Goal: Information Seeking & Learning: Learn about a topic

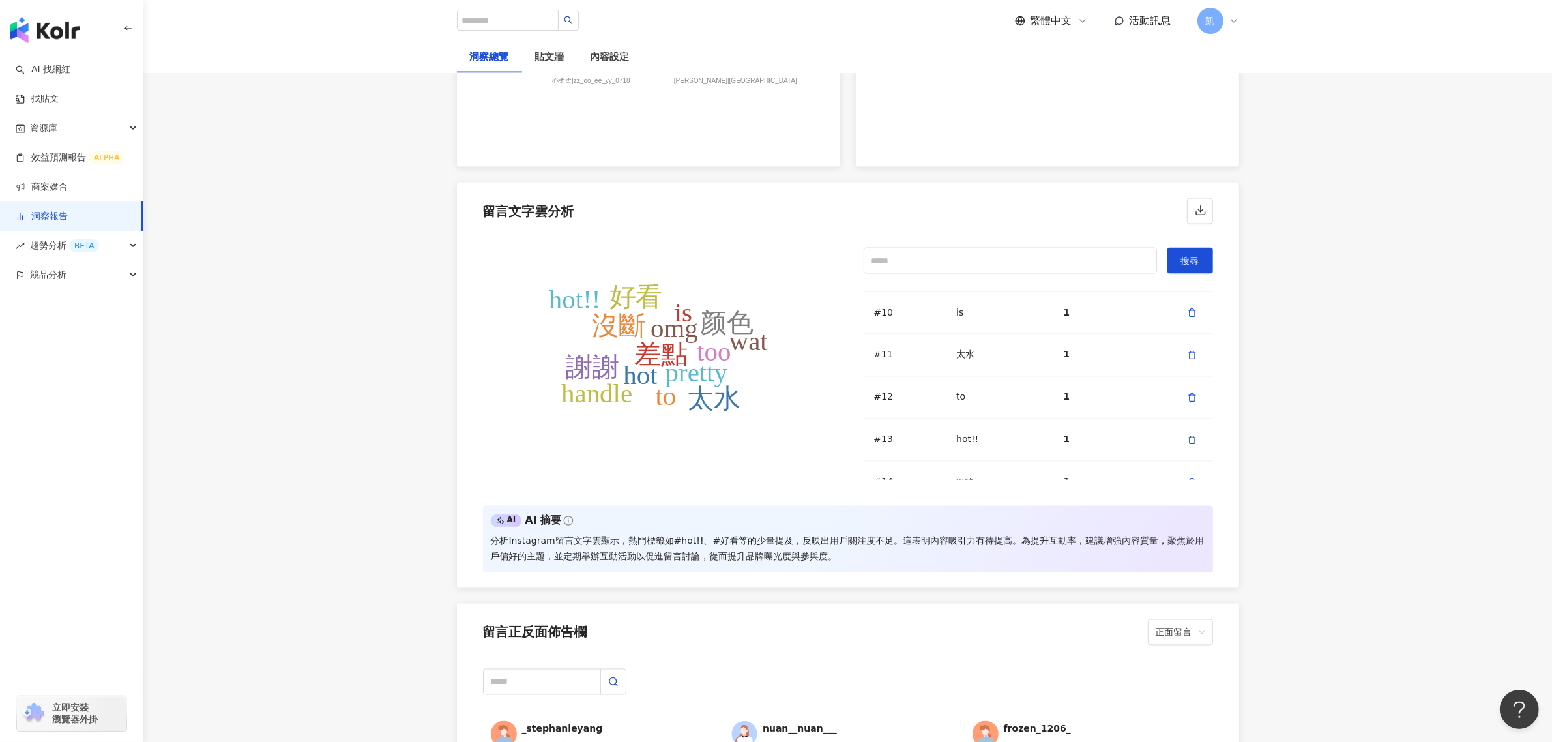
scroll to position [2770, 0]
click at [660, 528] on div "AI AI 摘要 分析Instagram留言文字雲顯示，熱門標籤如#hot!!、#好看等的少量提及，反映出用戶關注度不足。這表明內容吸引力有待提高。為提升互動…" at bounding box center [848, 538] width 730 height 66
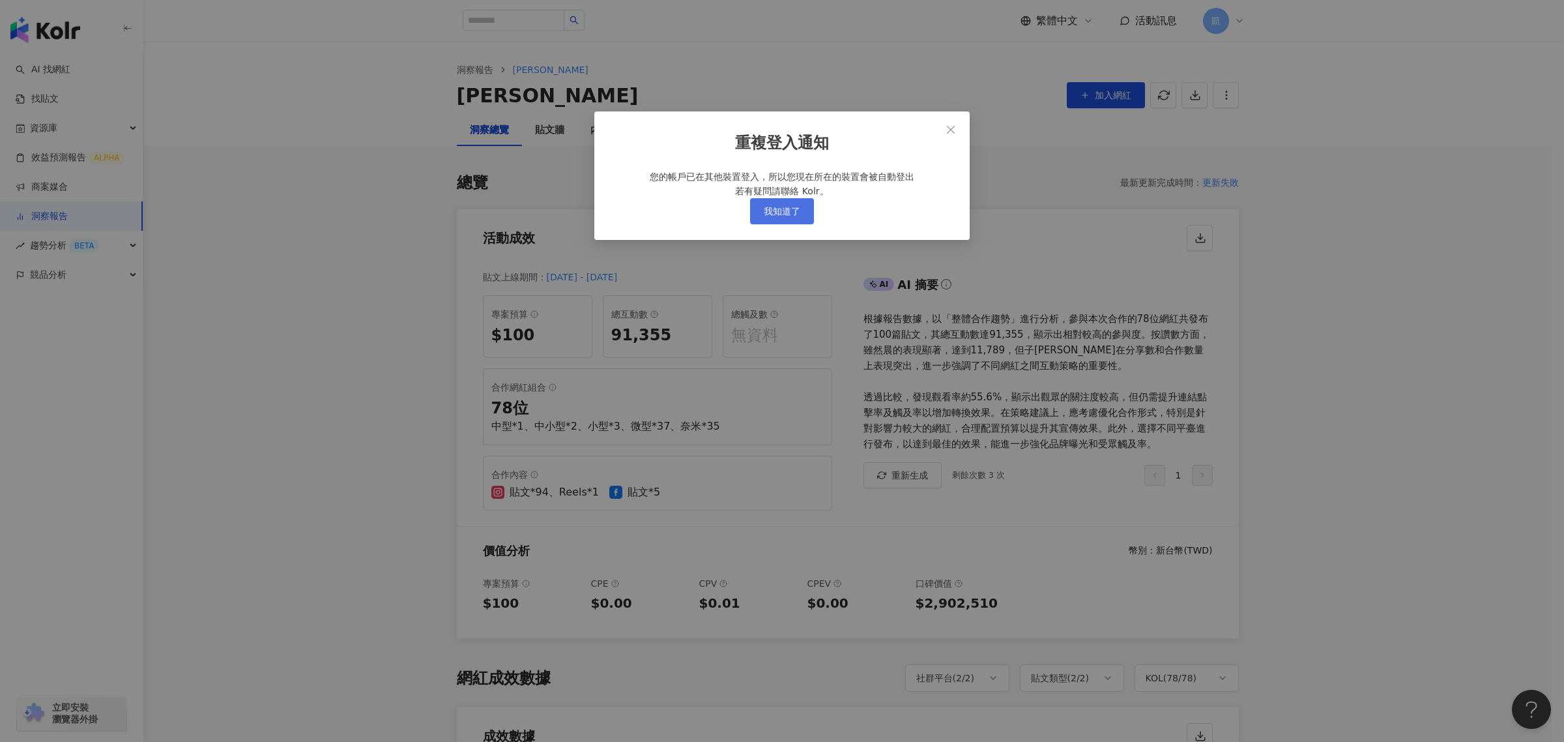
click at [777, 216] on span "我知道了" at bounding box center [782, 211] width 37 height 10
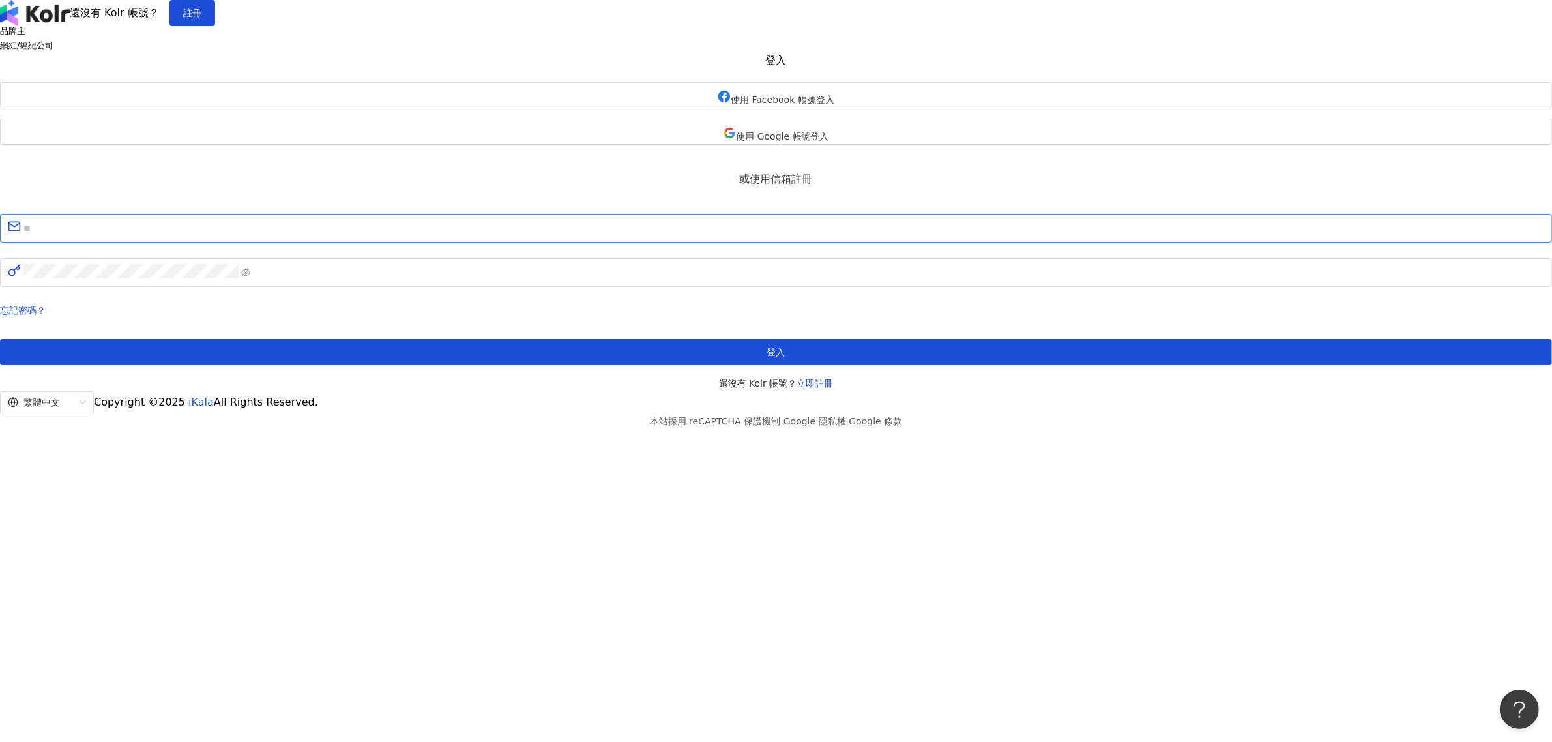
type input "**********"
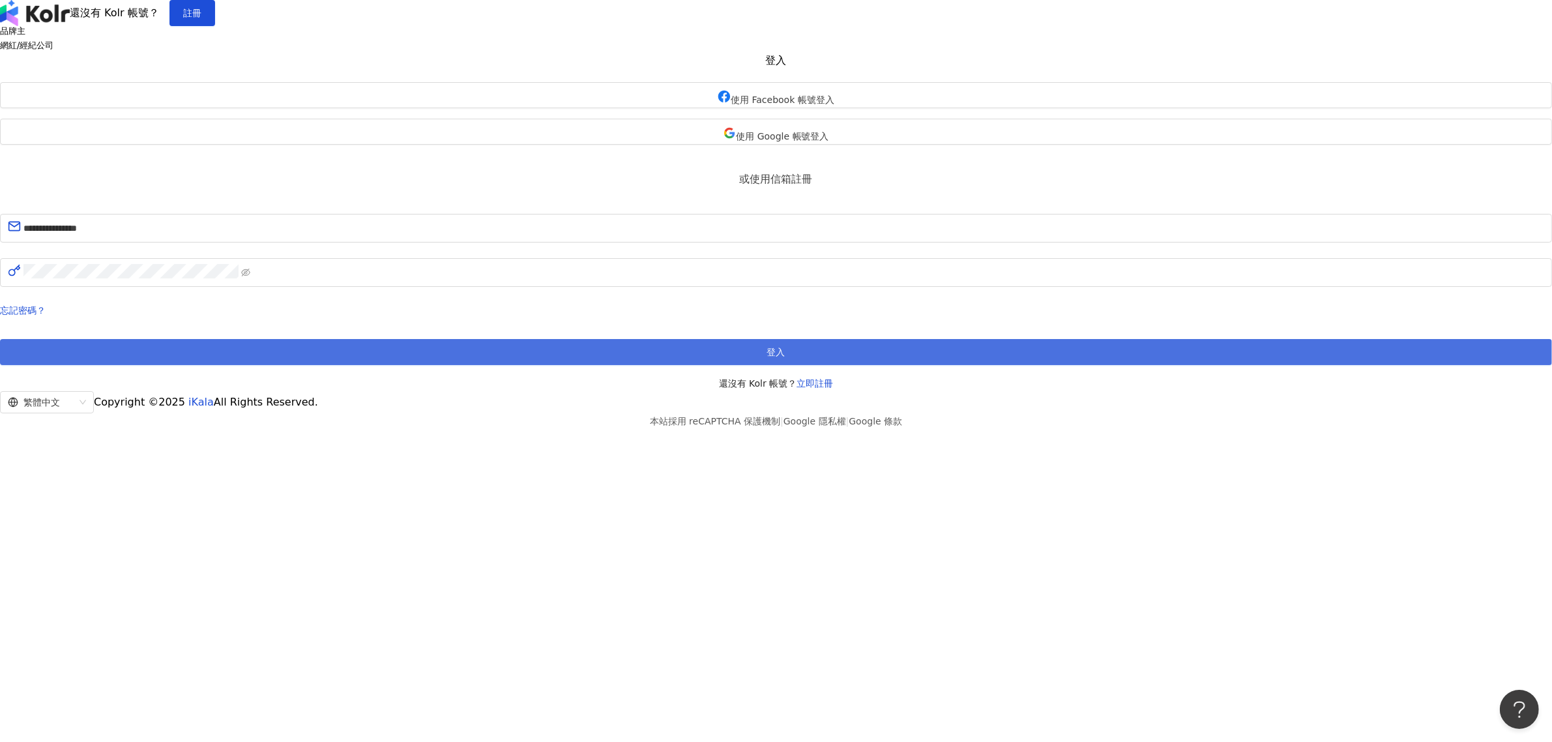
click at [843, 365] on button "登入" at bounding box center [776, 352] width 1552 height 26
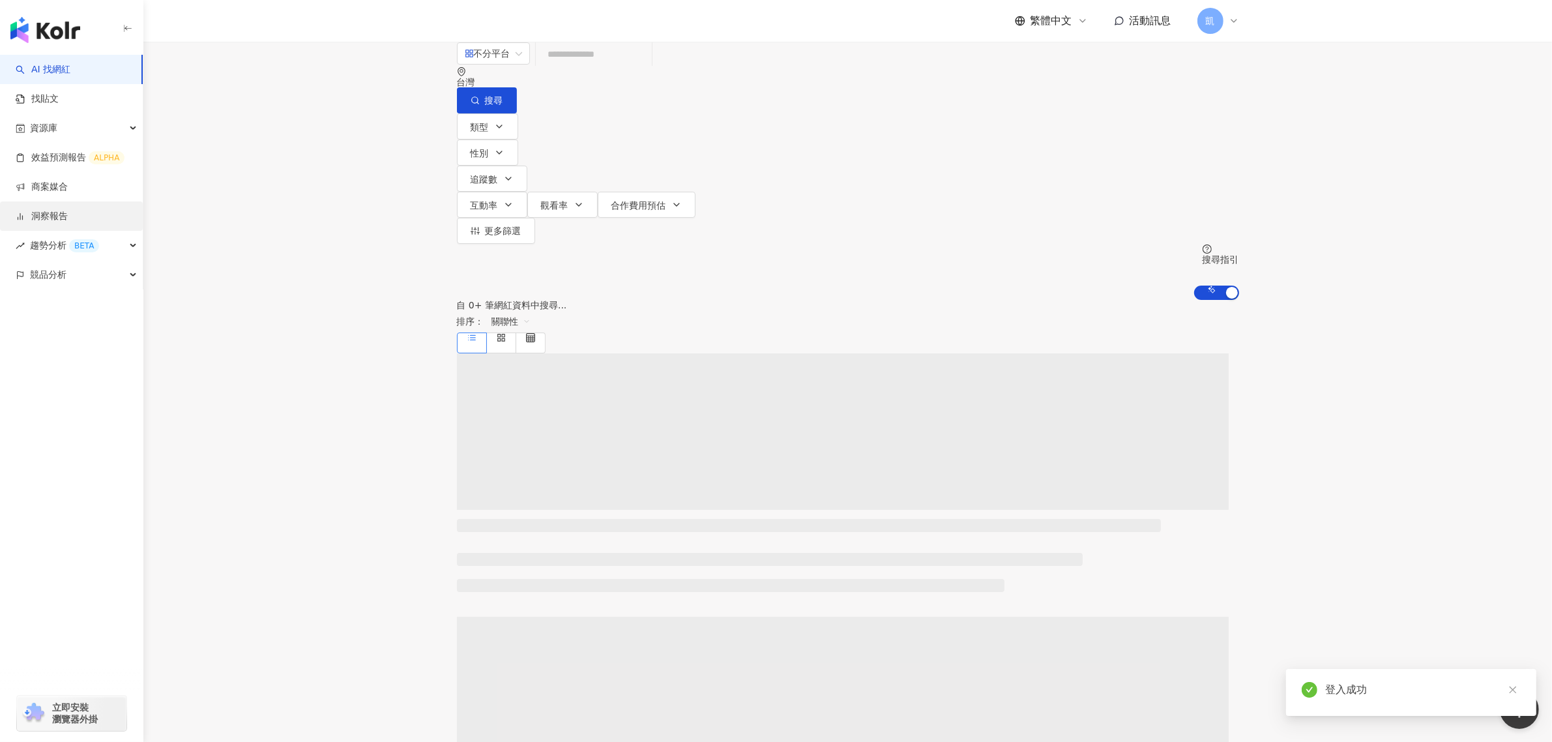
click at [61, 219] on link "洞察報告" at bounding box center [42, 216] width 52 height 13
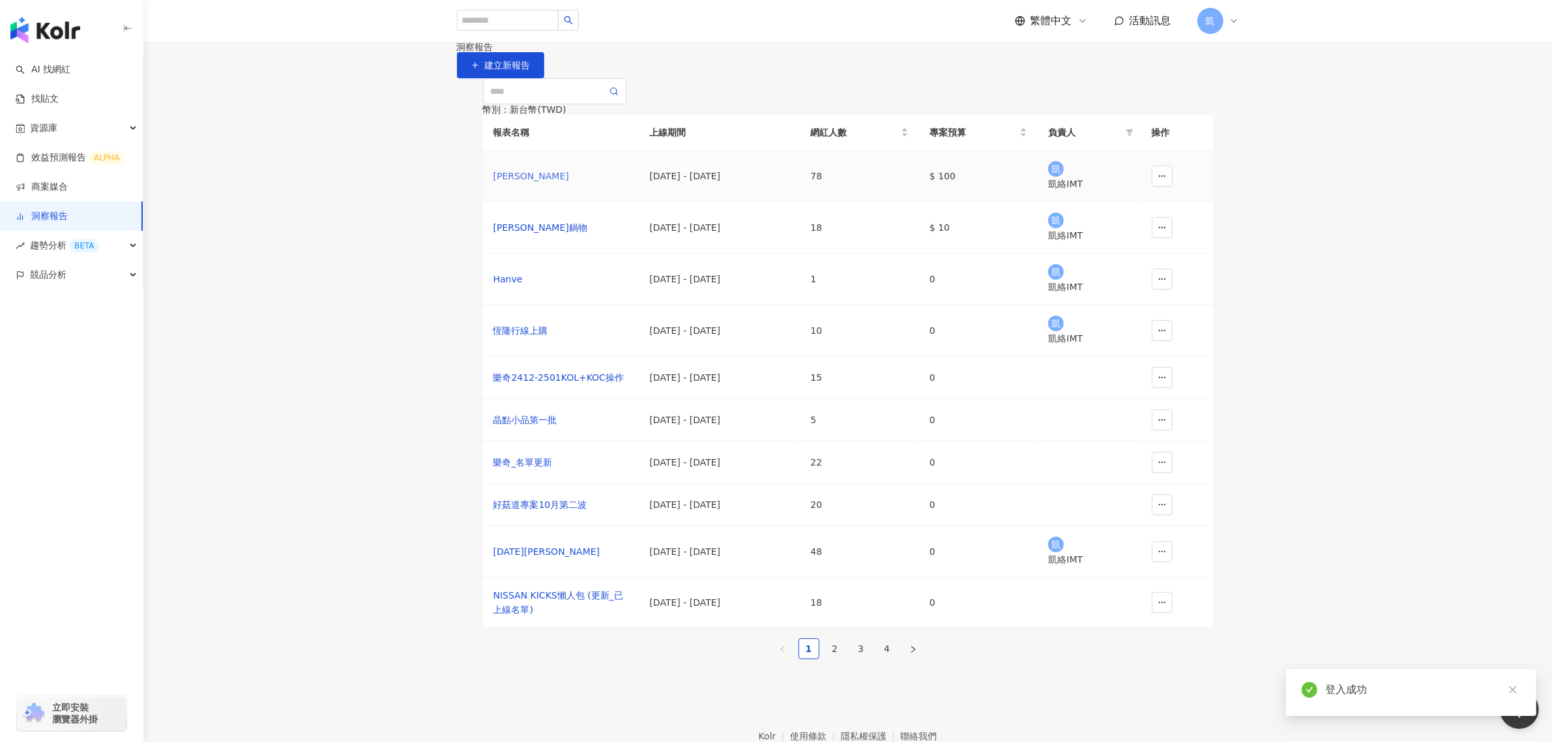
click at [561, 183] on div "[PERSON_NAME]" at bounding box center [561, 176] width 136 height 14
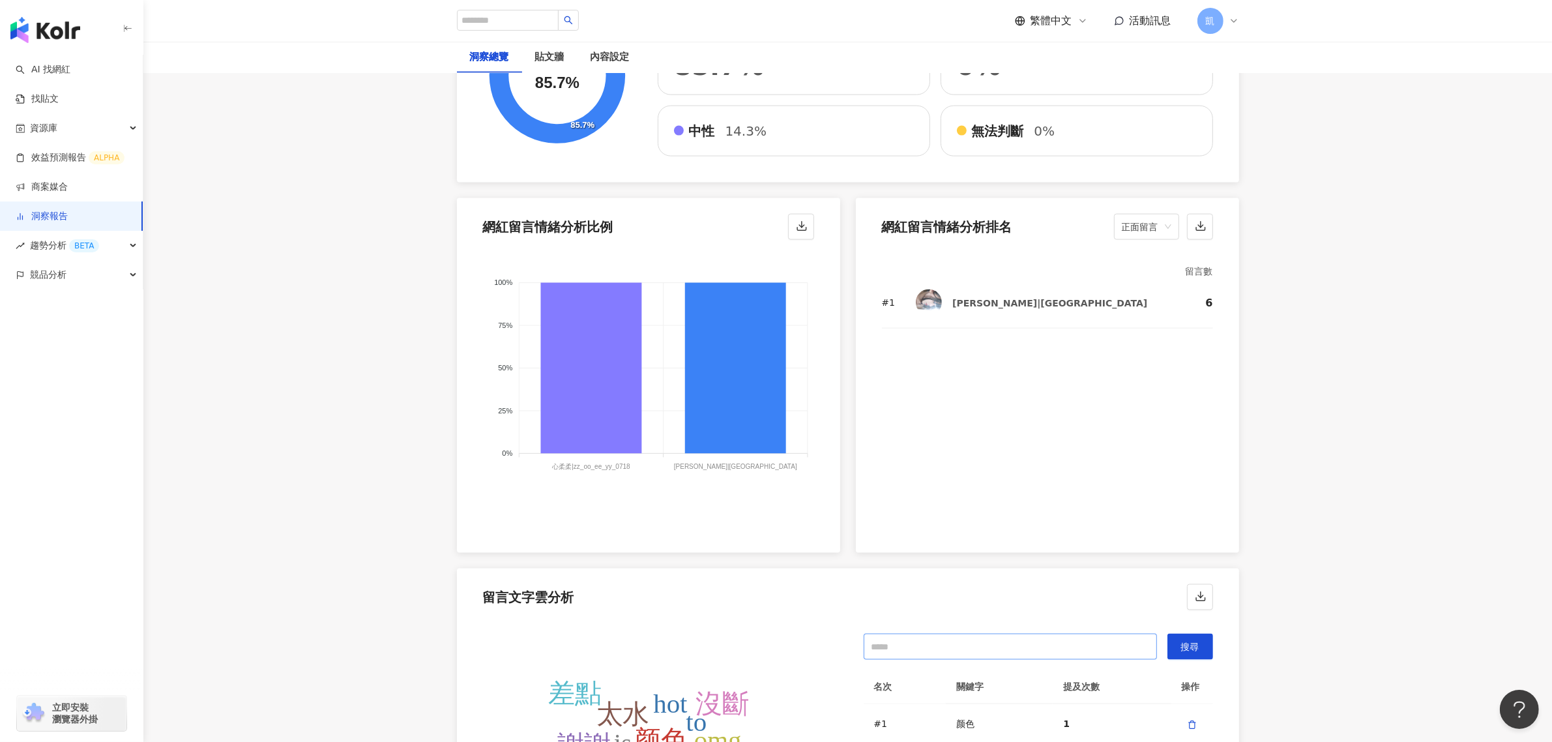
scroll to position [2363, 0]
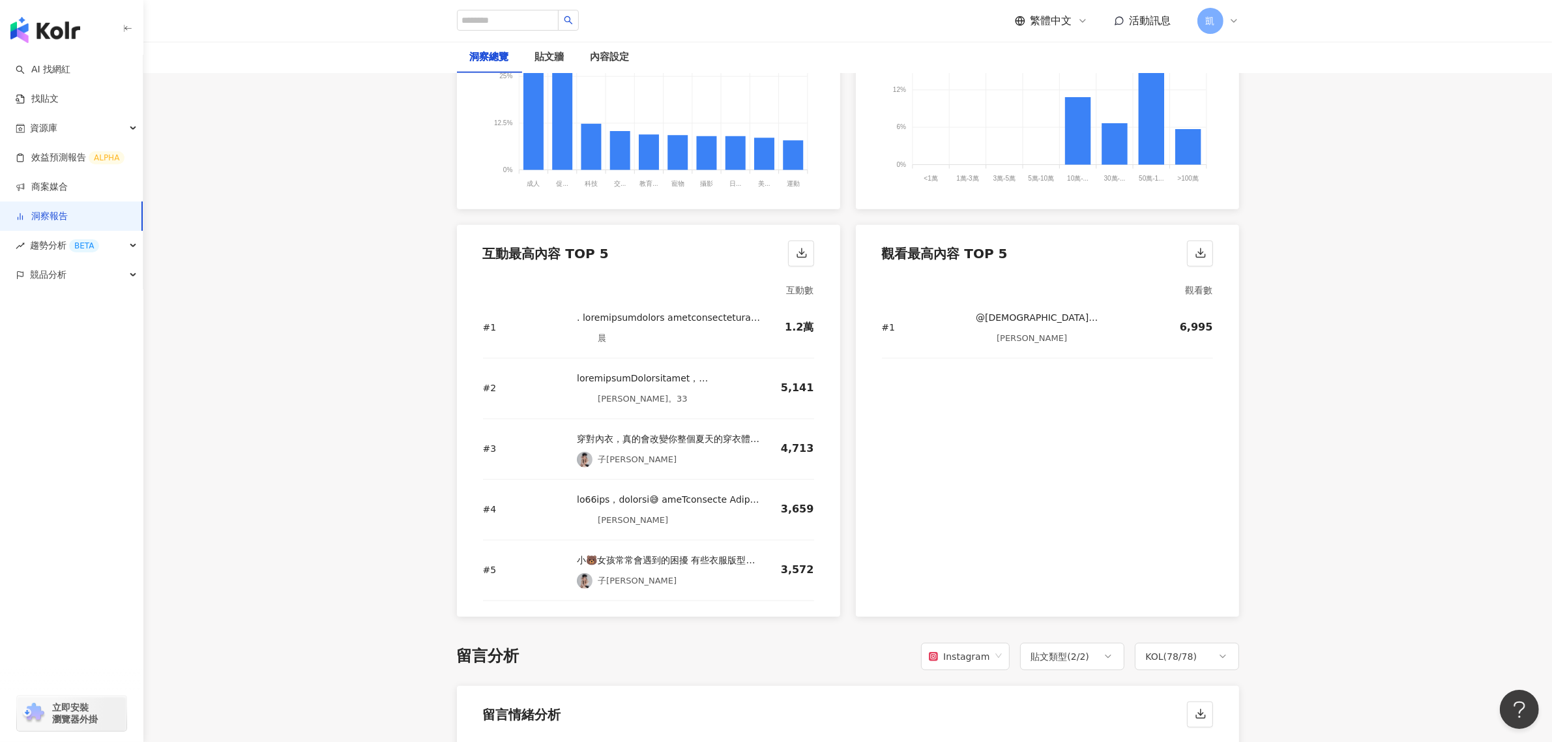
scroll to position [2038, 0]
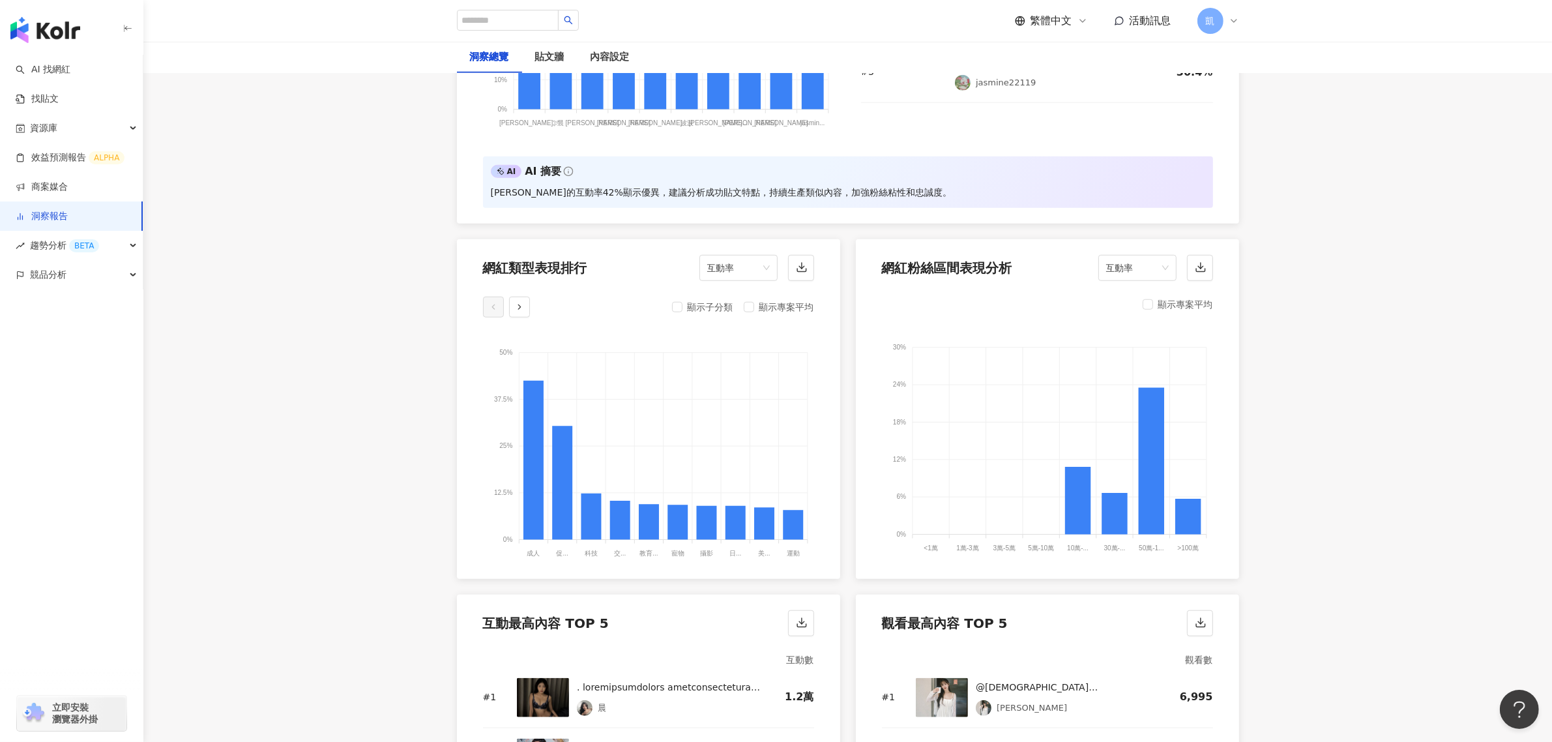
drag, startPoint x: 709, startPoint y: -99, endPoint x: 716, endPoint y: -99, distance: 7.2
